Goal: Information Seeking & Learning: Check status

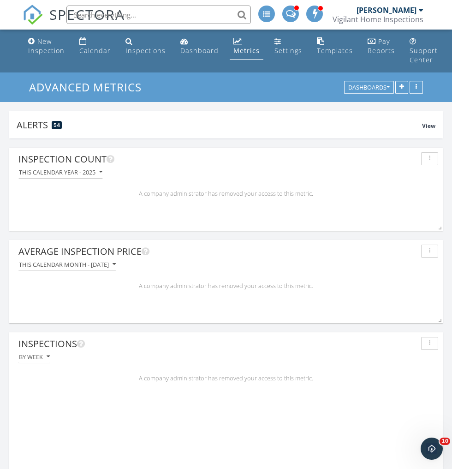
click at [247, 52] on div "Metrics" at bounding box center [246, 50] width 26 height 9
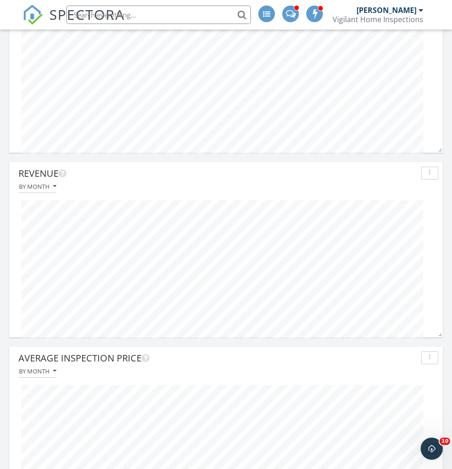
scroll to position [354, 0]
click at [29, 186] on div "By month" at bounding box center [37, 187] width 37 height 6
click at [46, 226] on div "By week" at bounding box center [57, 229] width 62 height 11
click at [423, 359] on button "button" at bounding box center [429, 358] width 17 height 13
